Goal: Task Accomplishment & Management: Use online tool/utility

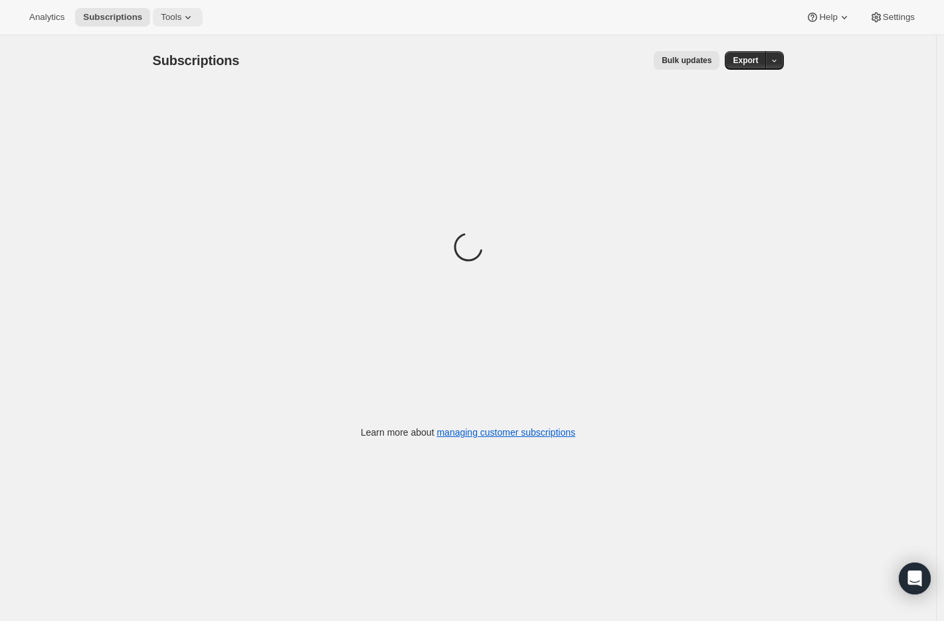
click at [188, 21] on icon at bounding box center [187, 17] width 13 height 13
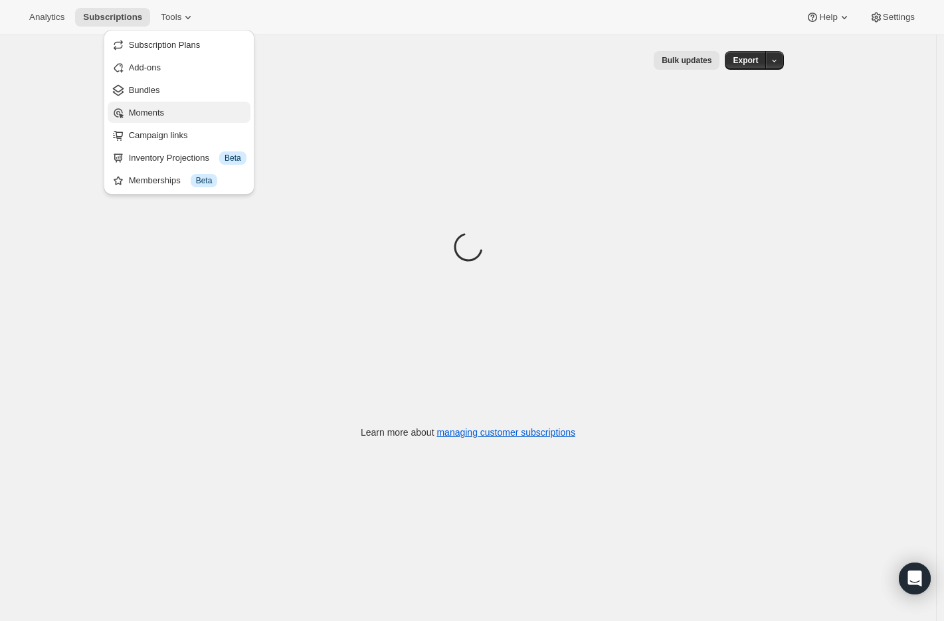
click at [181, 118] on span "Moments" at bounding box center [188, 112] width 118 height 13
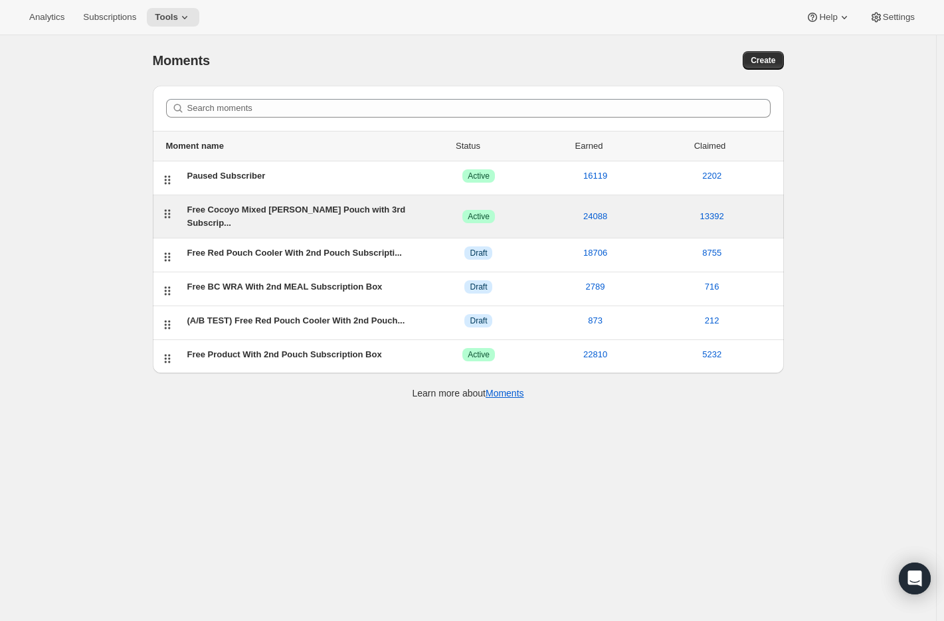
click at [228, 213] on div "Free Cocoyo Mixed [PERSON_NAME] Pouch with 3rd Subscrip..." at bounding box center [303, 216] width 233 height 27
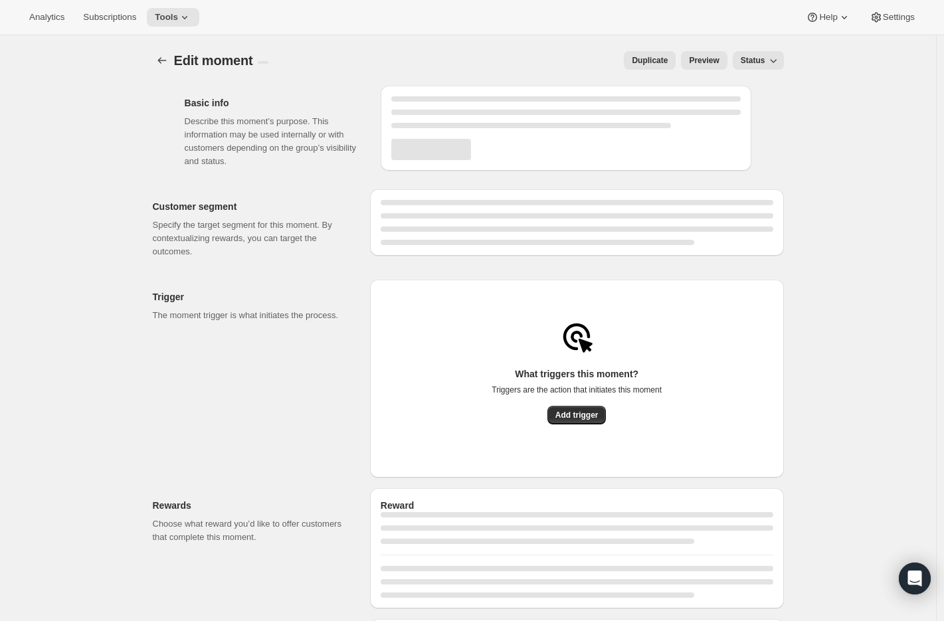
select select "subscribesTo"
select select "none"
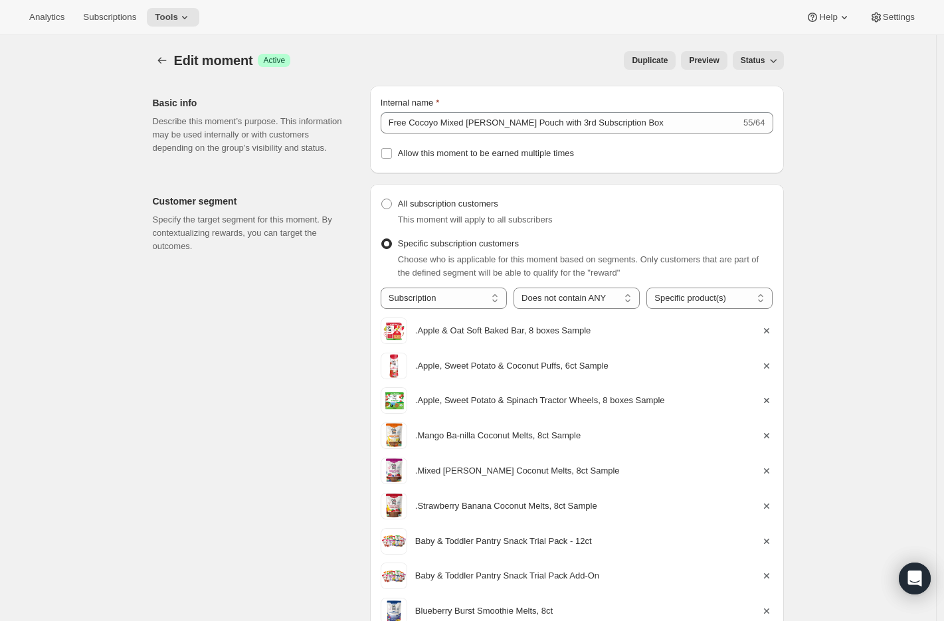
click at [698, 60] on span "Preview" at bounding box center [704, 60] width 30 height 11
click at [771, 63] on icon "button" at bounding box center [773, 60] width 13 height 13
click at [162, 63] on icon "Create moment" at bounding box center [161, 60] width 13 height 13
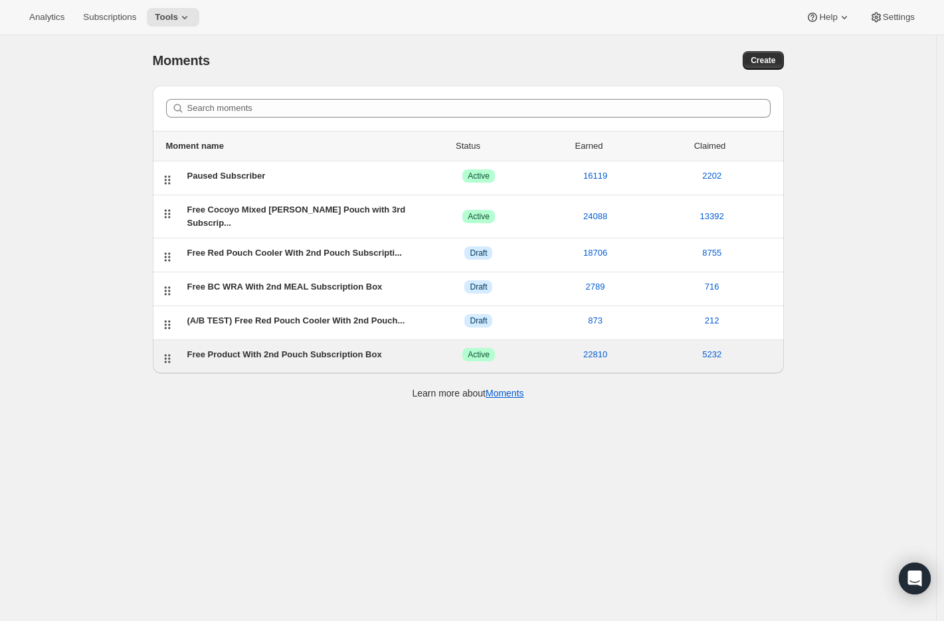
click at [268, 340] on div "Free Product With 2nd Pouch Subscription Box ACTIVE Active 22810 5232" at bounding box center [468, 356] width 631 height 33
select select "subscribesTo"
select select "none"
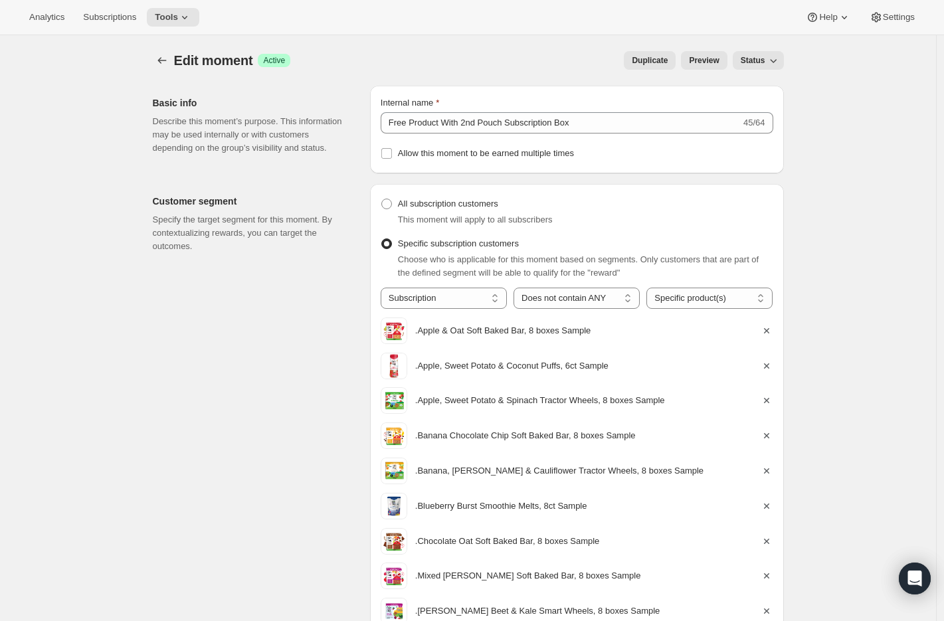
click at [711, 47] on div "Edit moment. This page is ready Edit moment Success Active Duplicate Preview St…" at bounding box center [468, 60] width 631 height 50
click at [709, 59] on span "Preview" at bounding box center [704, 60] width 30 height 11
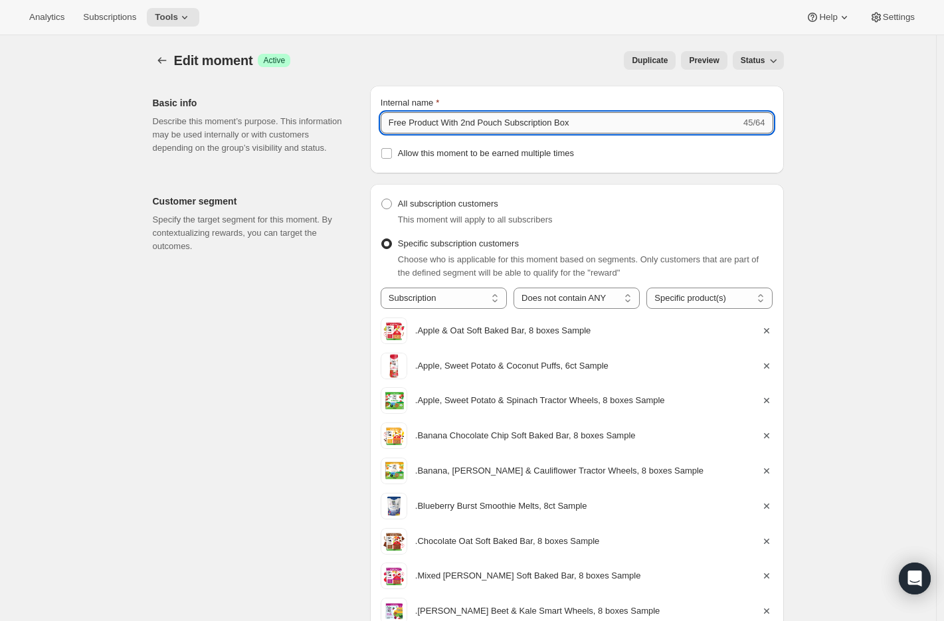
click at [475, 125] on input "Free Product With 2nd Pouch Subscription Box" at bounding box center [561, 122] width 360 height 21
